Goal: Find specific page/section: Find specific page/section

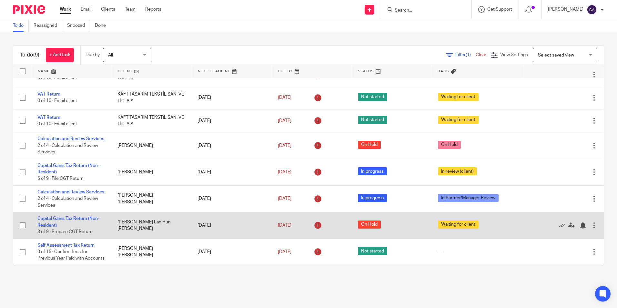
scroll to position [57, 0]
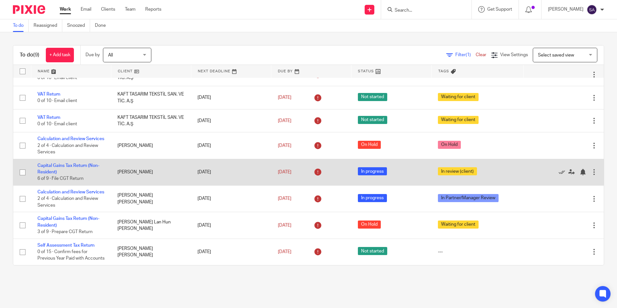
drag, startPoint x: 45, startPoint y: 157, endPoint x: 89, endPoint y: 164, distance: 44.4
click at [45, 163] on link "Capital Gains Tax Return (Non-Resident)" at bounding box center [68, 168] width 62 height 11
